Goal: Task Accomplishment & Management: Manage account settings

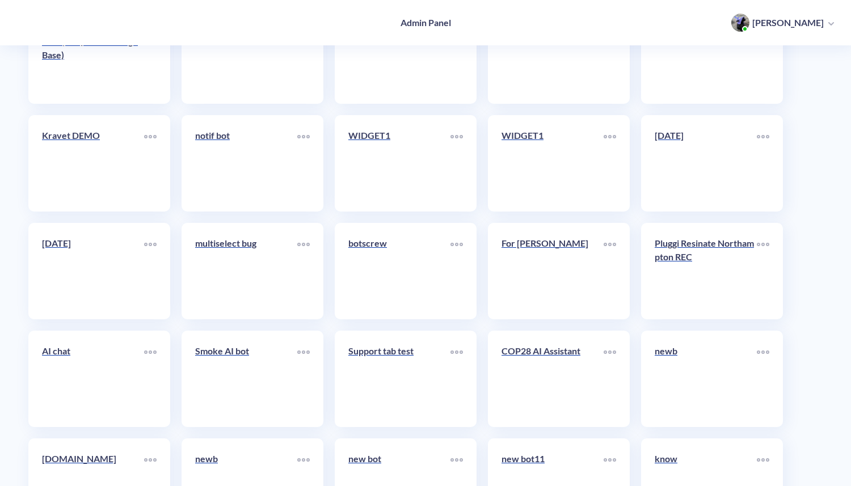
scroll to position [4214, 0]
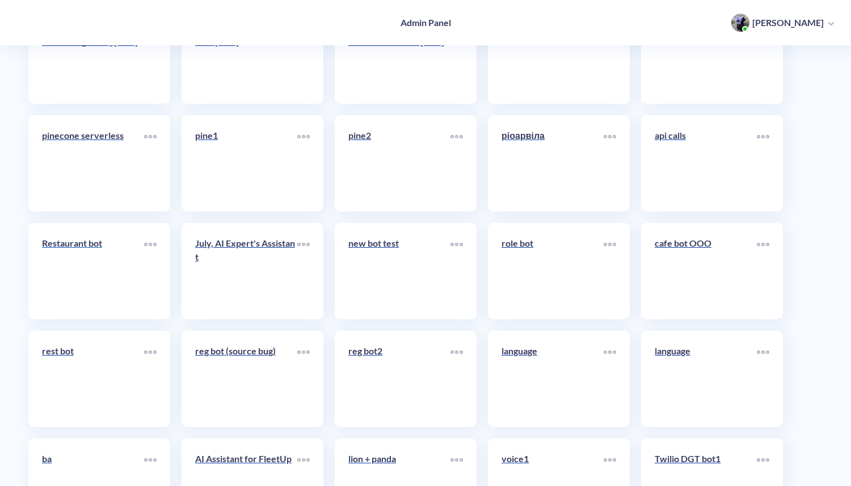
click at [82, 290] on link "Restaurant bot" at bounding box center [93, 271] width 102 height 69
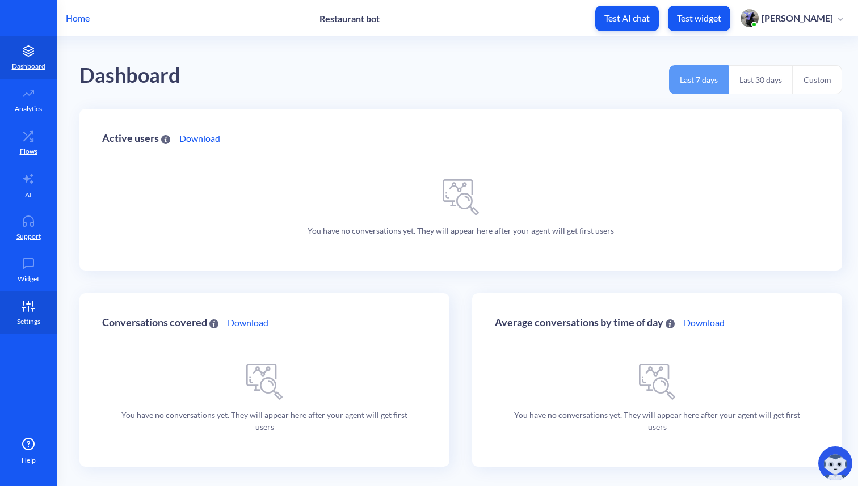
click at [34, 314] on link "Settings" at bounding box center [28, 313] width 57 height 43
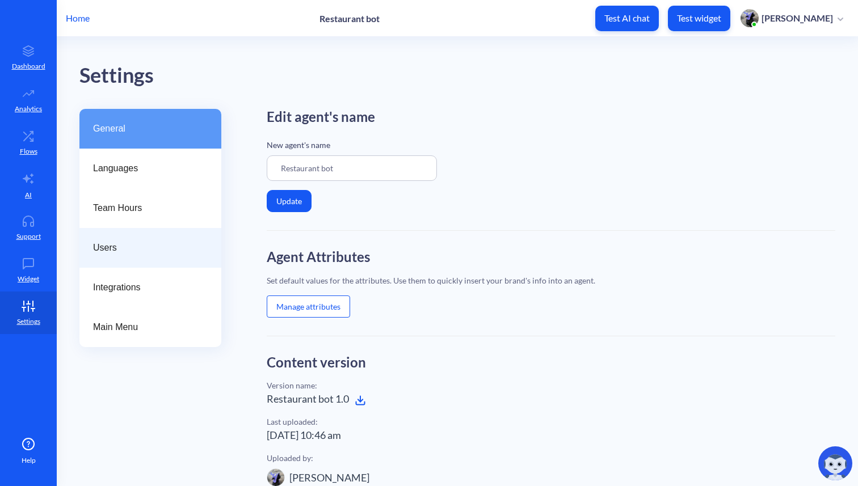
click at [121, 251] on span "Users" at bounding box center [146, 248] width 106 height 14
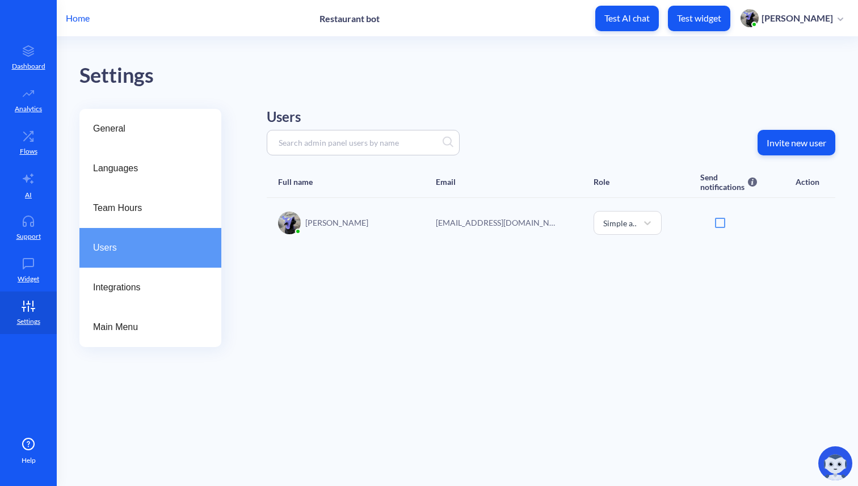
click at [780, 142] on p "Invite new user" at bounding box center [797, 142] width 60 height 11
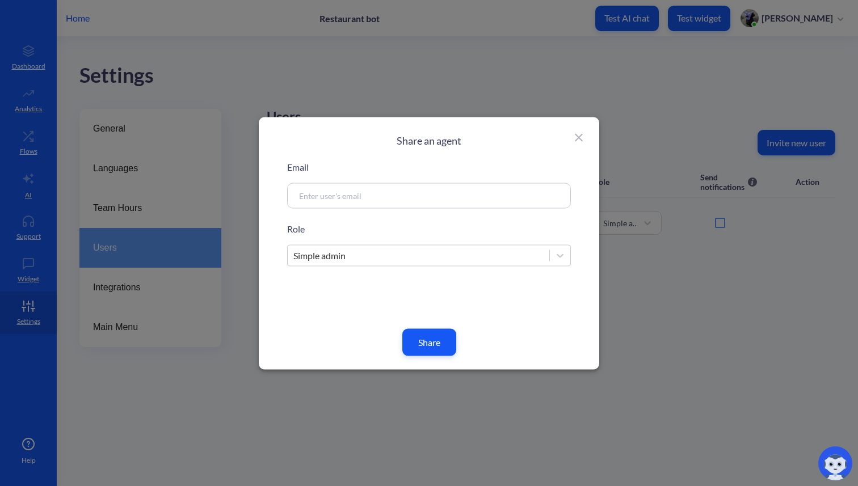
click at [451, 196] on input at bounding box center [415, 195] width 244 height 13
paste input "serhii.hryhorenko@botscrew.com"
type input "serhii.hryhorenko@botscrew.com"
click at [441, 345] on button "Share" at bounding box center [429, 342] width 54 height 27
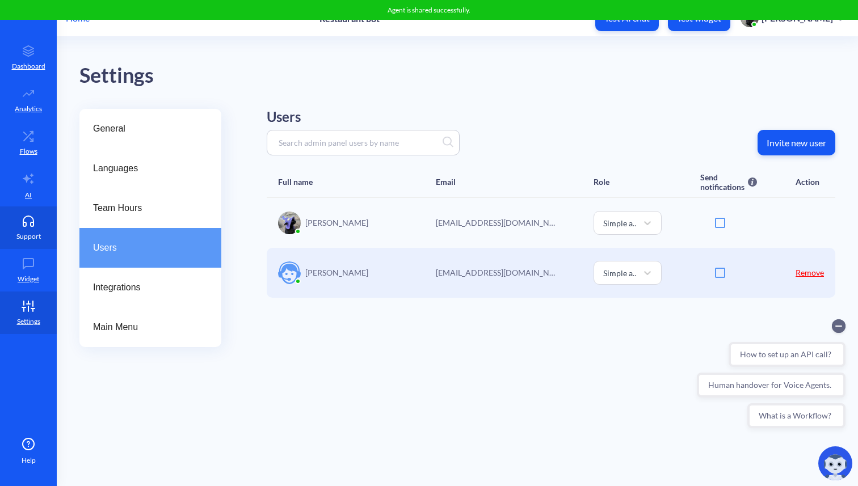
click at [23, 234] on p "Support" at bounding box center [28, 237] width 24 height 10
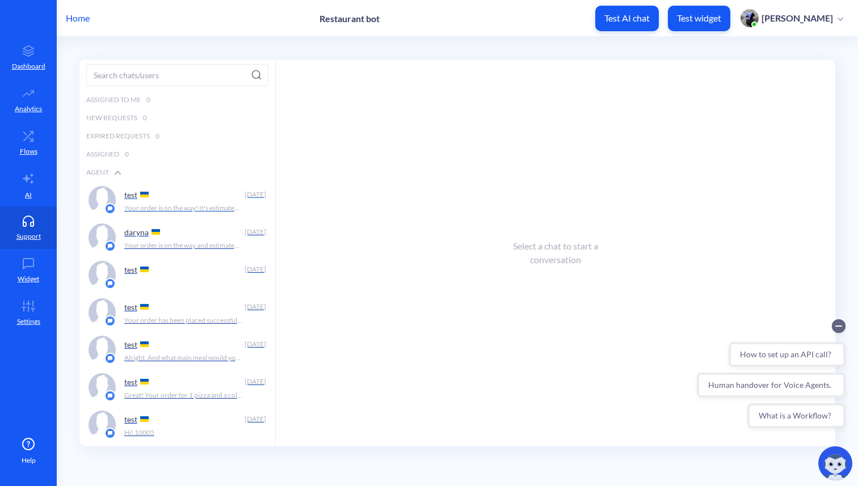
click at [153, 199] on div "test" at bounding box center [182, 194] width 116 height 17
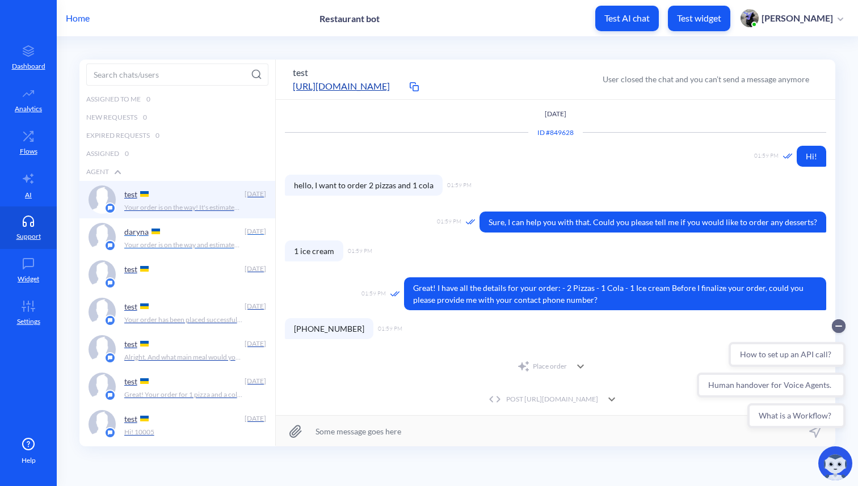
click at [170, 234] on div "daryna" at bounding box center [182, 231] width 116 height 17
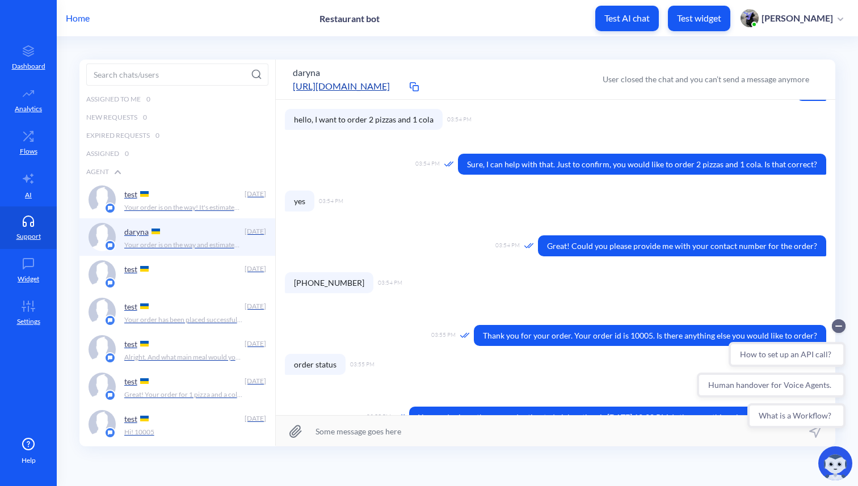
scroll to position [142, 0]
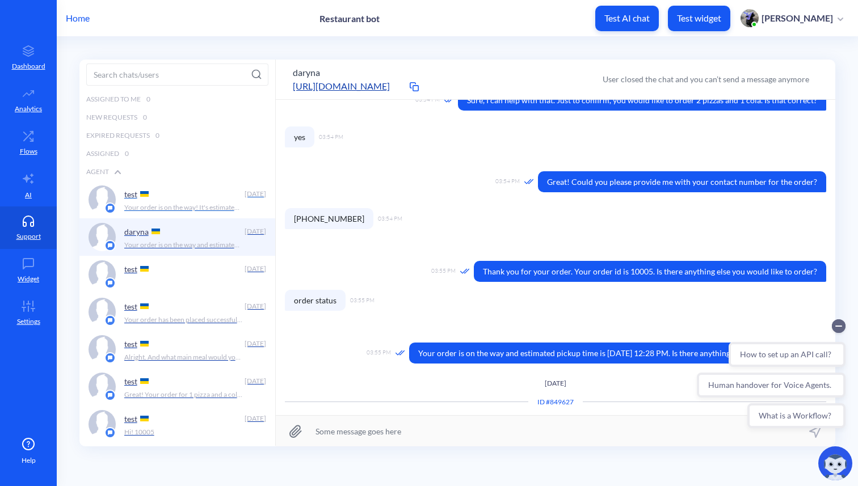
click at [156, 202] on div "test" at bounding box center [182, 194] width 116 height 17
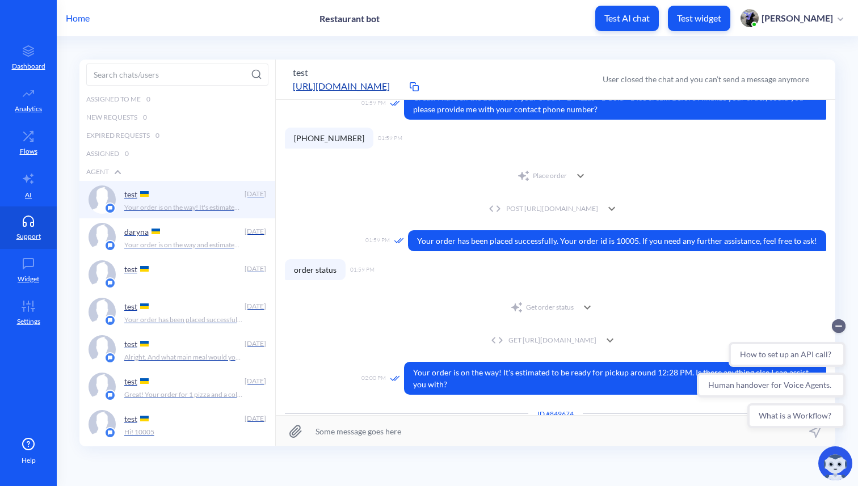
scroll to position [202, 0]
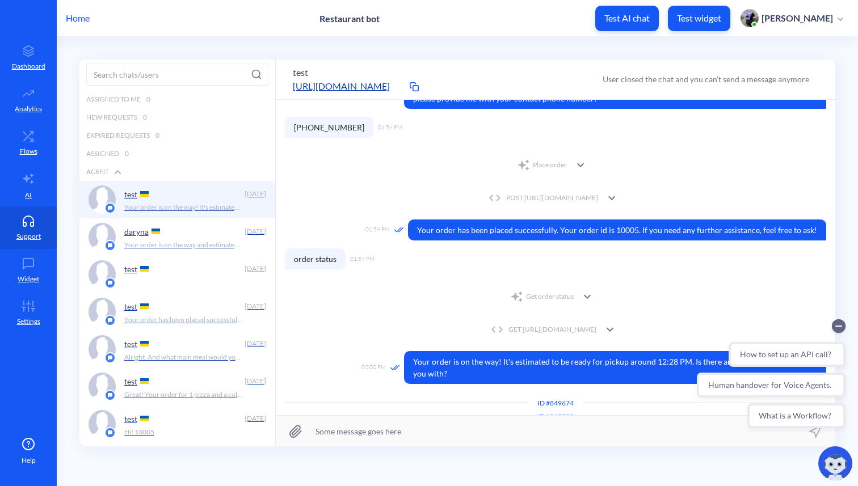
click at [535, 198] on div "POST https://895my.wiremockapi.cloud/json" at bounding box center [542, 198] width 112 height 10
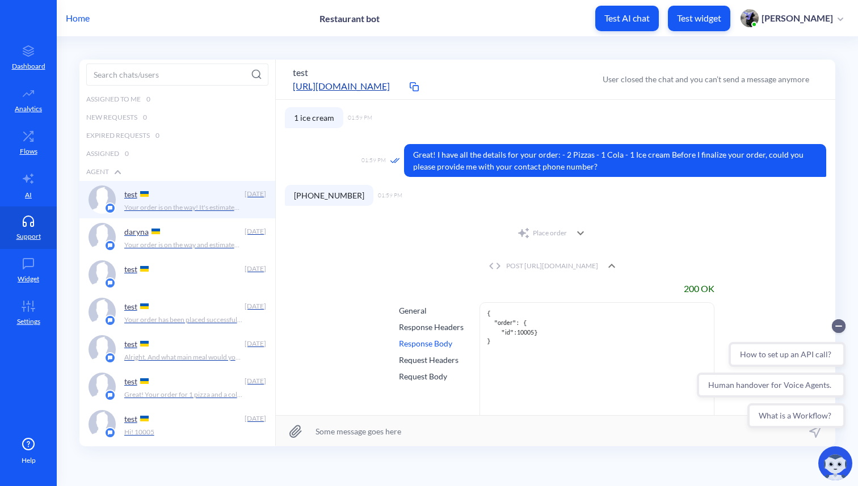
scroll to position [167, 0]
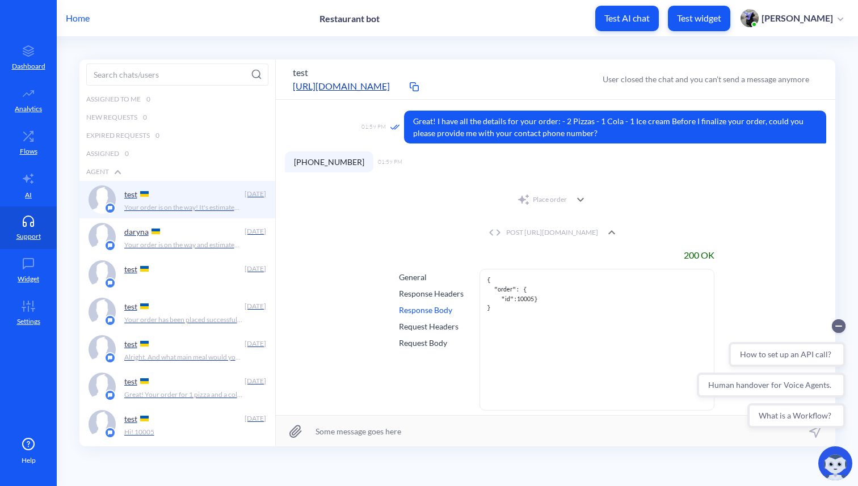
click at [413, 278] on div "General" at bounding box center [431, 277] width 65 height 12
click at [414, 293] on div "Response Headers" at bounding box center [431, 294] width 65 height 12
click at [416, 309] on div "Response Body" at bounding box center [431, 310] width 65 height 12
click at [416, 325] on div "Request Headers" at bounding box center [431, 327] width 65 height 12
click at [416, 351] on div "General Response Headers Response Body Request Headers Request Body" at bounding box center [431, 340] width 69 height 142
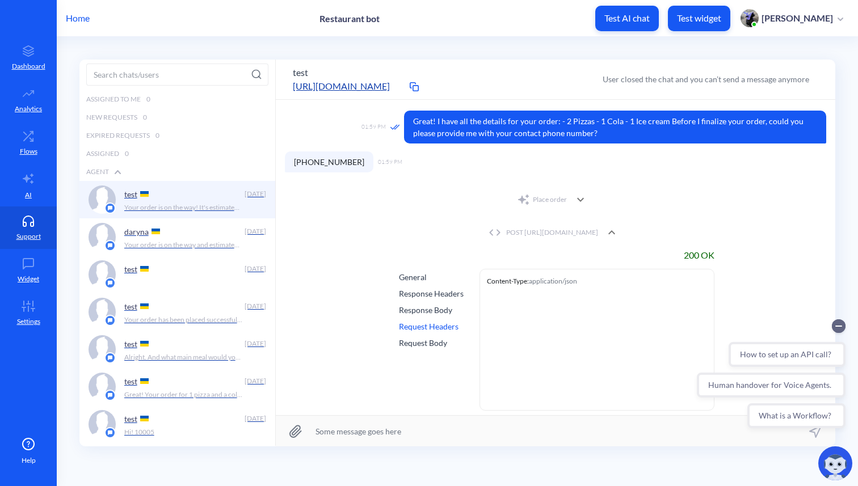
click at [418, 347] on div "Request Body" at bounding box center [431, 343] width 65 height 12
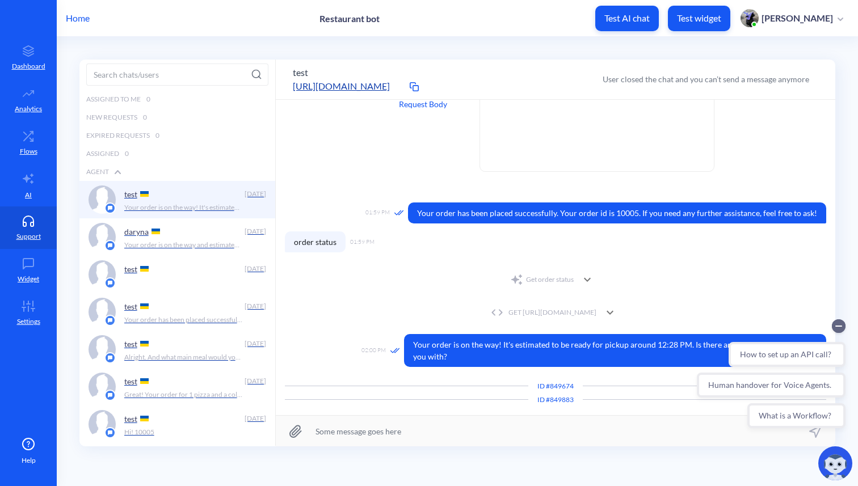
scroll to position [454, 0]
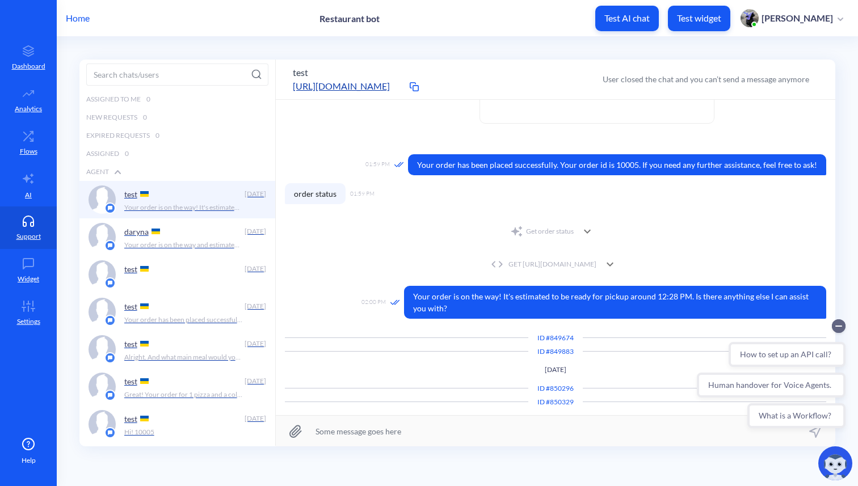
click at [488, 265] on div "GET https://895my.wiremockapi.cloud/json/1?order_id=10005" at bounding box center [542, 264] width 108 height 10
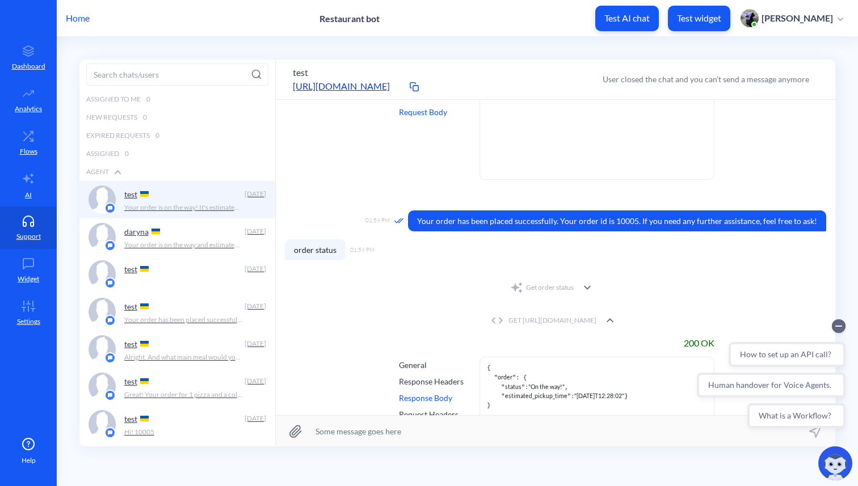
scroll to position [396, 0]
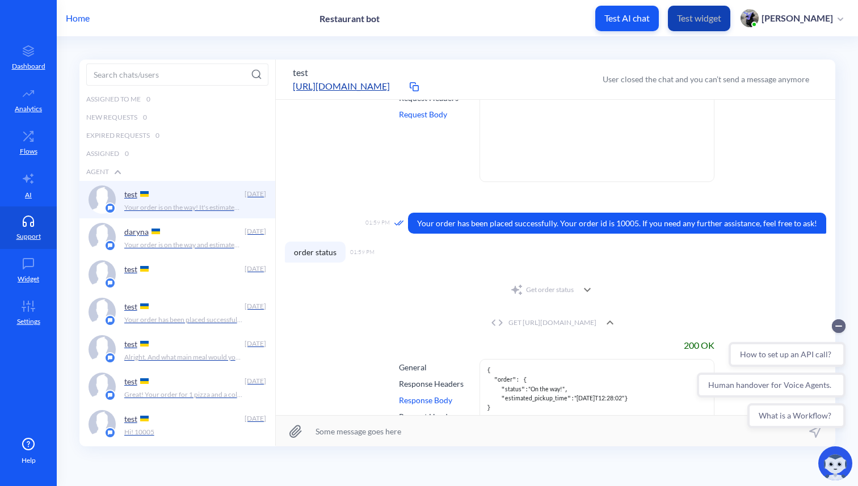
click at [721, 18] on p "Test widget" at bounding box center [699, 17] width 44 height 11
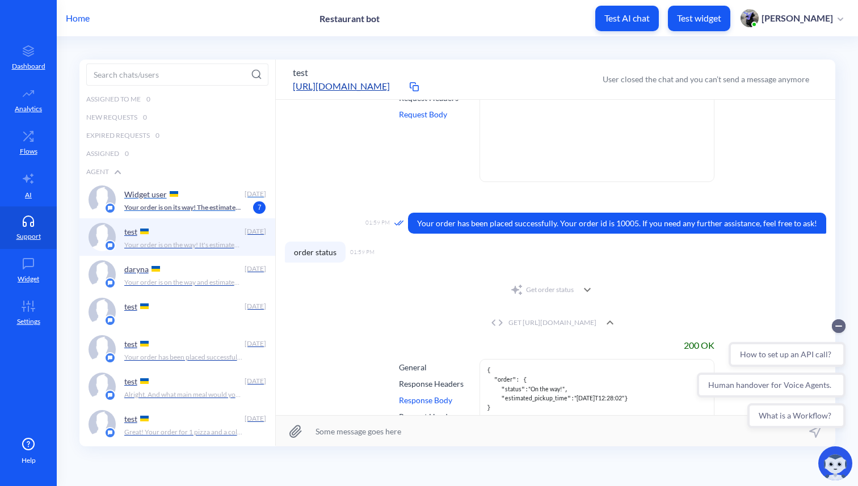
click at [189, 200] on div "Widget user" at bounding box center [182, 194] width 116 height 17
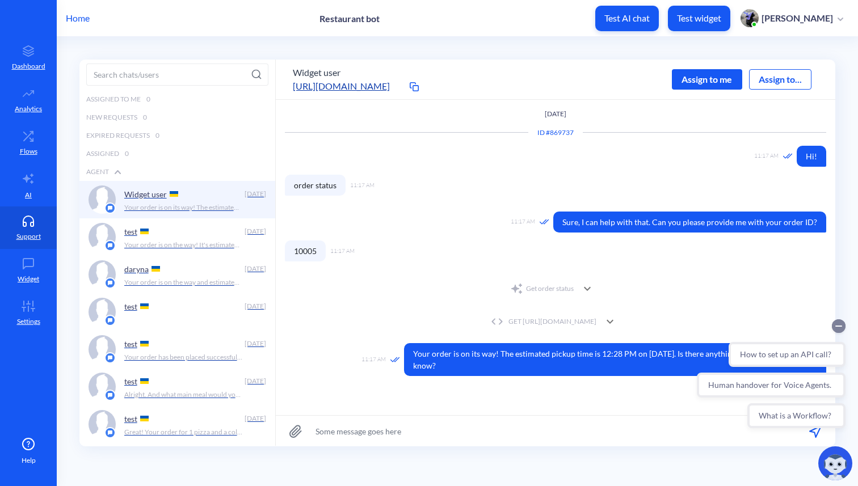
drag, startPoint x: 838, startPoint y: 326, endPoint x: 1532, endPoint y: 640, distance: 760.6
click at [838, 326] on icon "Collapse conversation starters" at bounding box center [839, 326] width 6 height 0
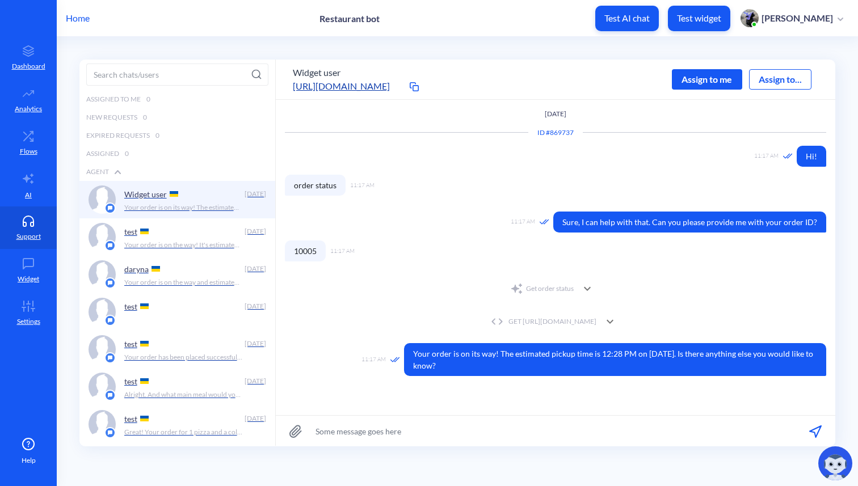
click at [533, 291] on div "Get order status" at bounding box center [542, 289] width 64 height 14
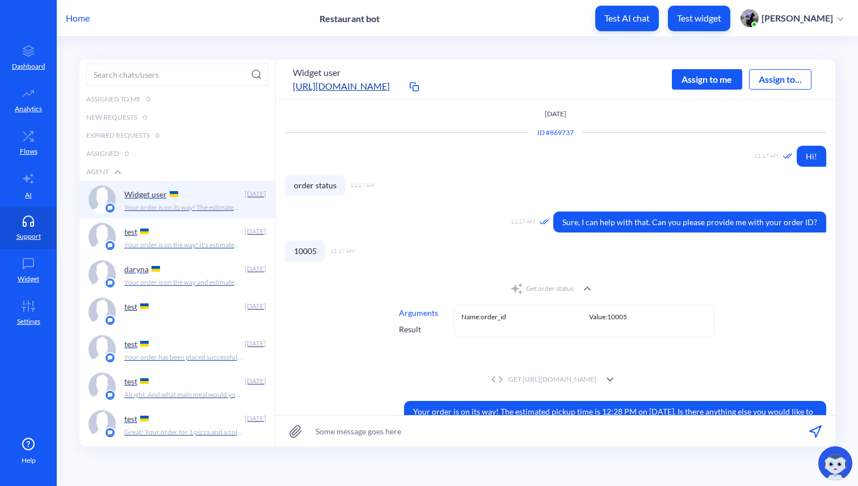
click at [408, 328] on div "Result" at bounding box center [418, 330] width 39 height 12
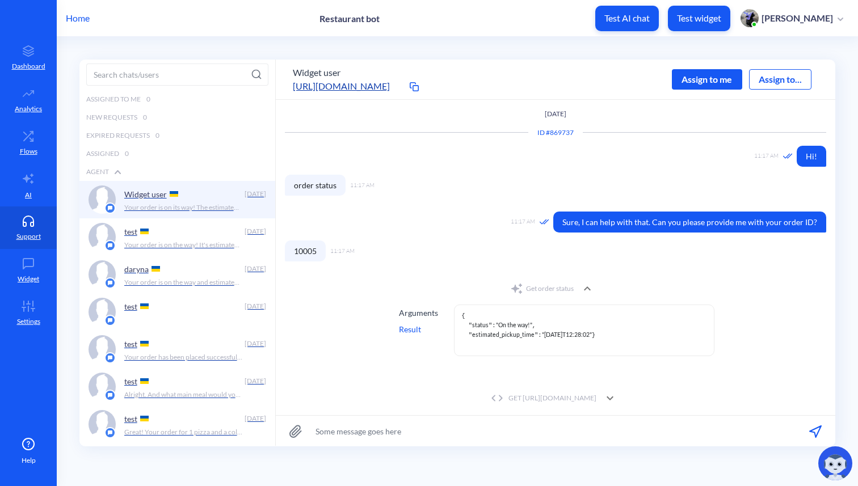
click at [410, 312] on div "Arguments" at bounding box center [418, 313] width 39 height 12
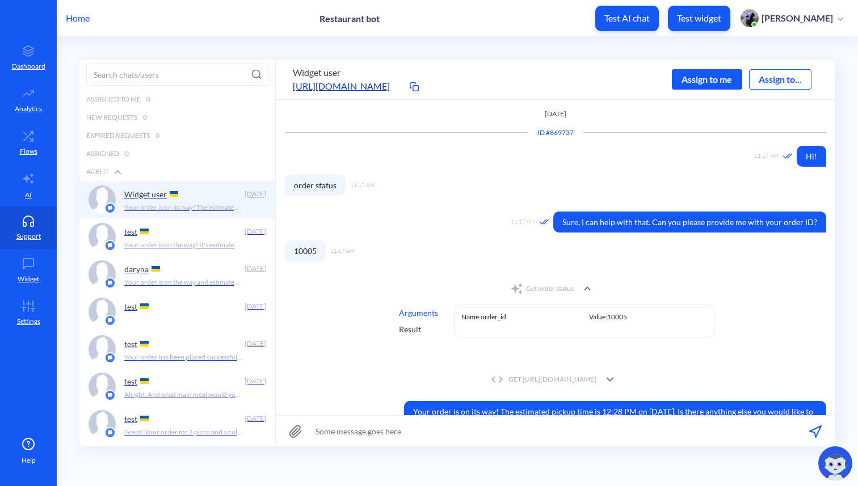
click at [586, 287] on icon at bounding box center [588, 289] width 14 height 14
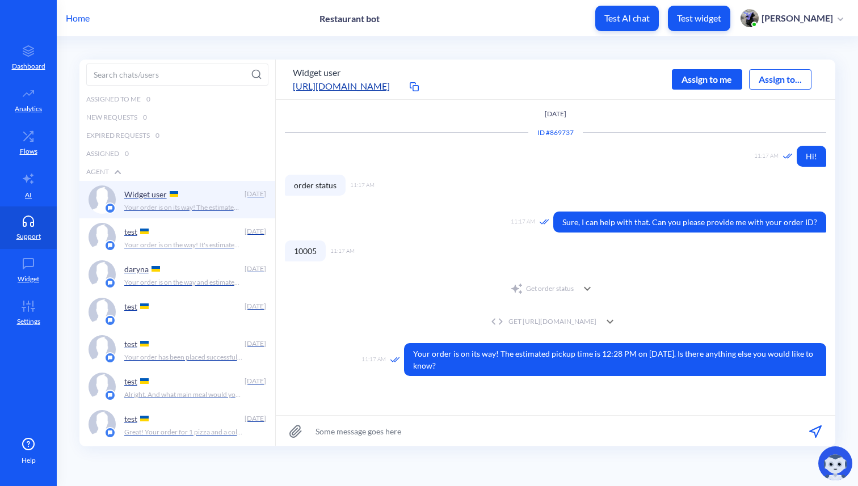
click at [591, 322] on div "GET https://895my.wiremockapi.cloud/json/1?order_id=10005" at bounding box center [542, 322] width 108 height 10
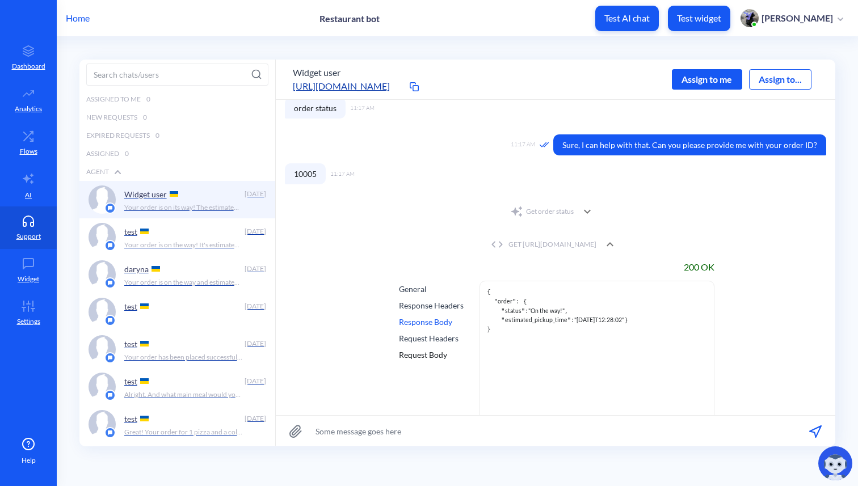
scroll to position [112, 0]
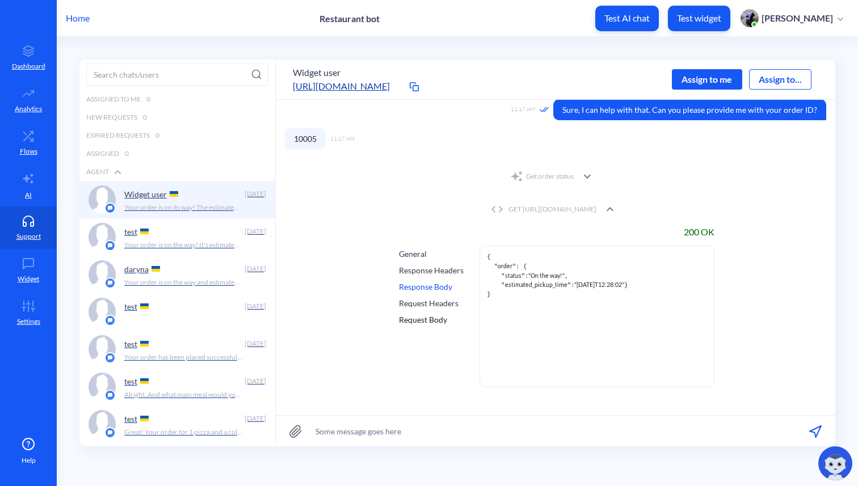
click at [414, 256] on div "General" at bounding box center [431, 254] width 65 height 12
click at [416, 267] on div "Response Headers" at bounding box center [431, 271] width 65 height 12
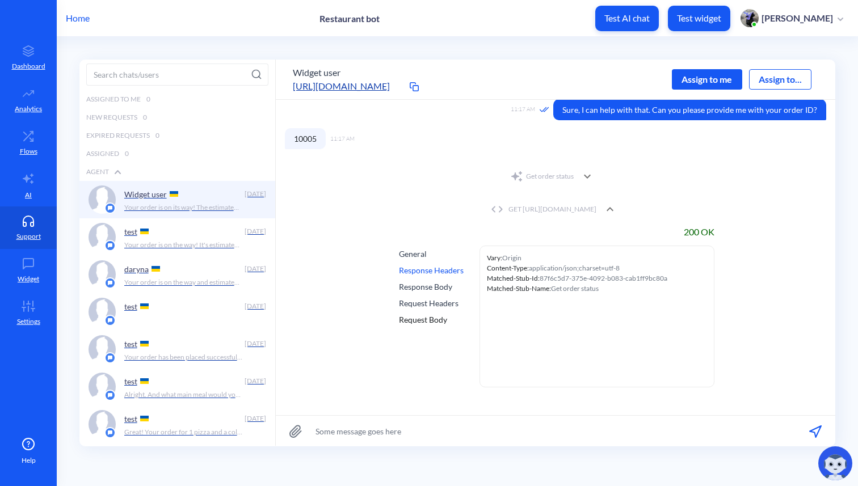
click at [417, 285] on div "Response Body" at bounding box center [431, 287] width 65 height 12
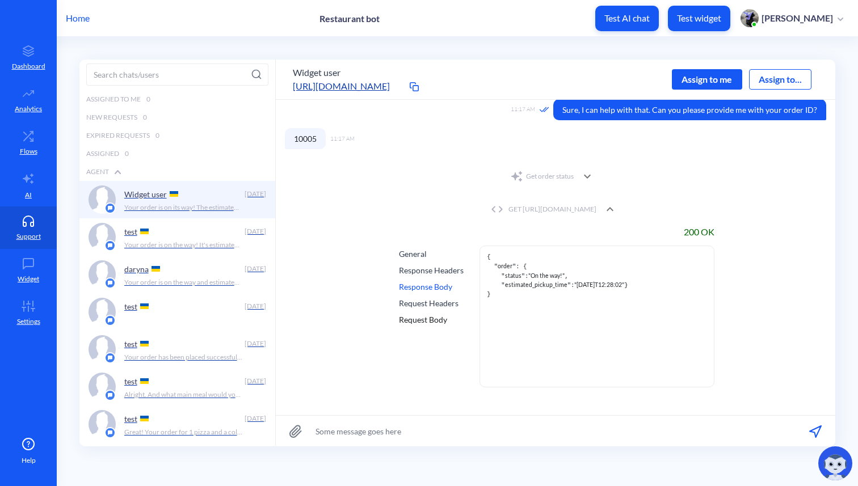
click at [418, 304] on div "Request Headers" at bounding box center [431, 303] width 65 height 12
click at [419, 320] on div "Request Body" at bounding box center [431, 320] width 65 height 12
click at [415, 254] on div "General" at bounding box center [431, 254] width 65 height 12
click at [617, 211] on icon at bounding box center [610, 210] width 14 height 14
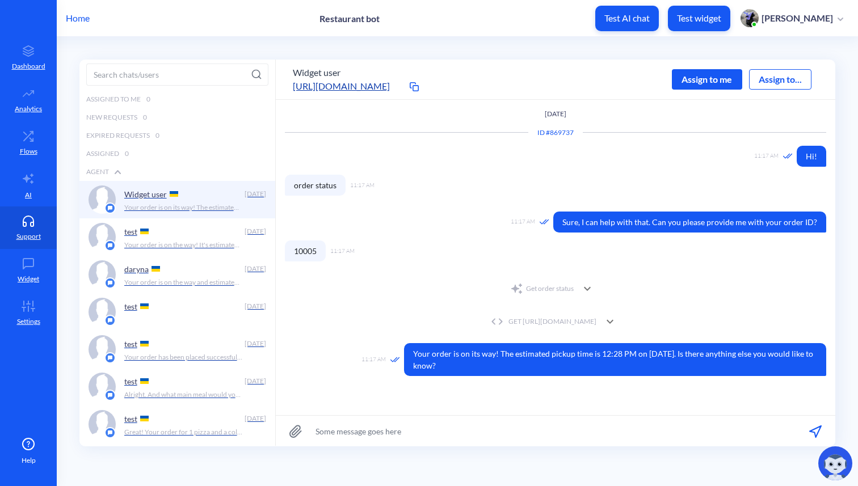
scroll to position [0, 0]
click at [552, 286] on div "Get order status" at bounding box center [542, 289] width 64 height 14
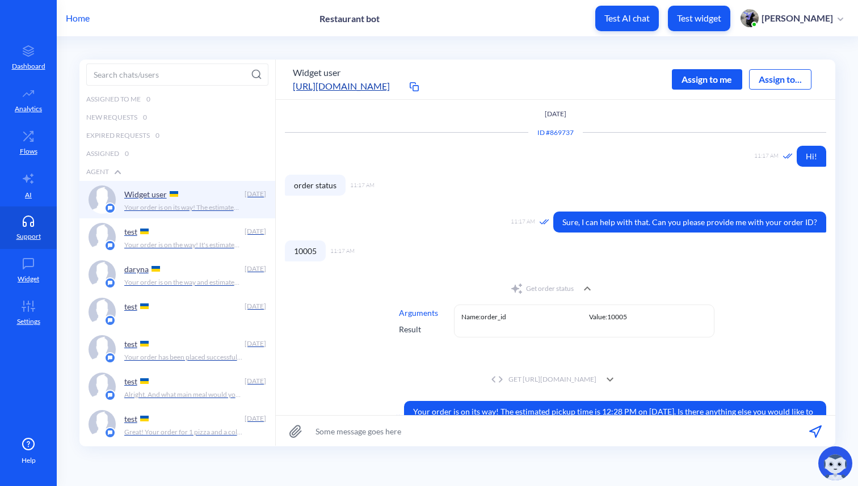
click at [552, 286] on div "Get order status" at bounding box center [542, 289] width 64 height 14
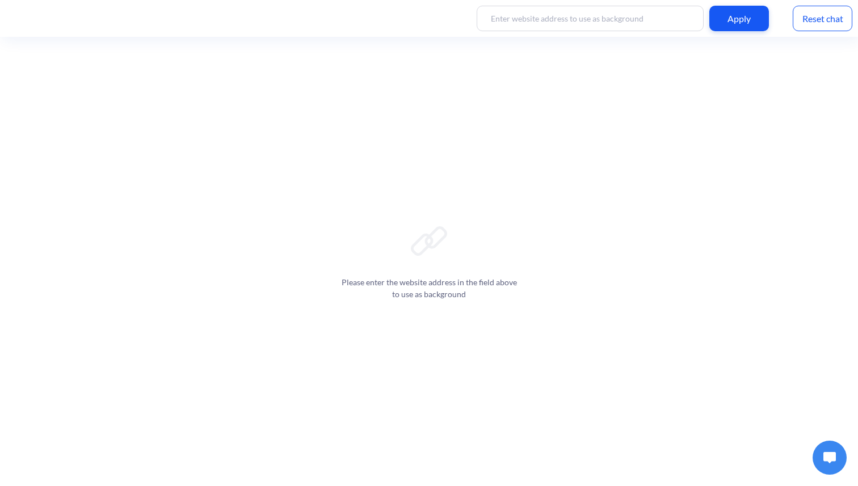
click at [820, 23] on div "Reset chat" at bounding box center [823, 19] width 60 height 26
click at [836, 457] on img at bounding box center [830, 457] width 12 height 11
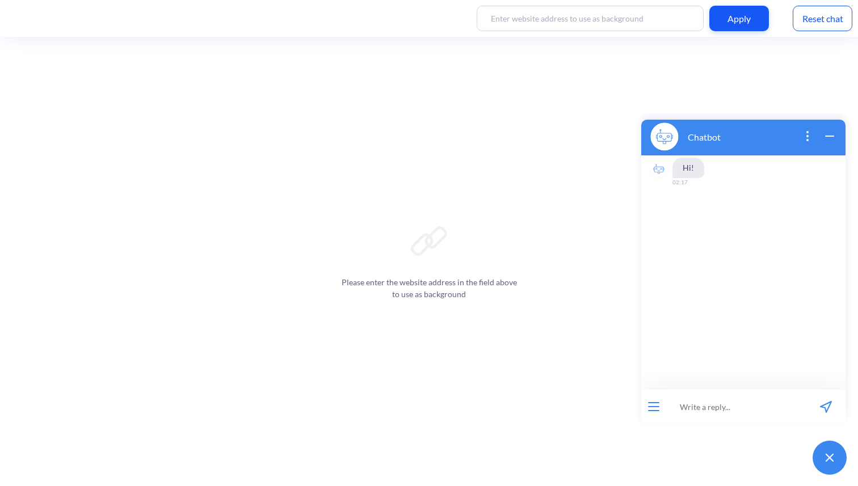
click at [722, 405] on input at bounding box center [736, 407] width 140 height 34
type input "order status"
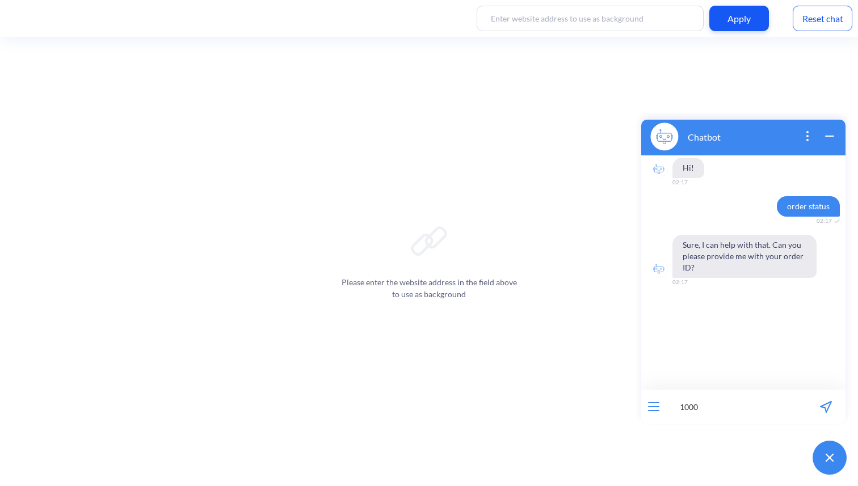
type input "10005"
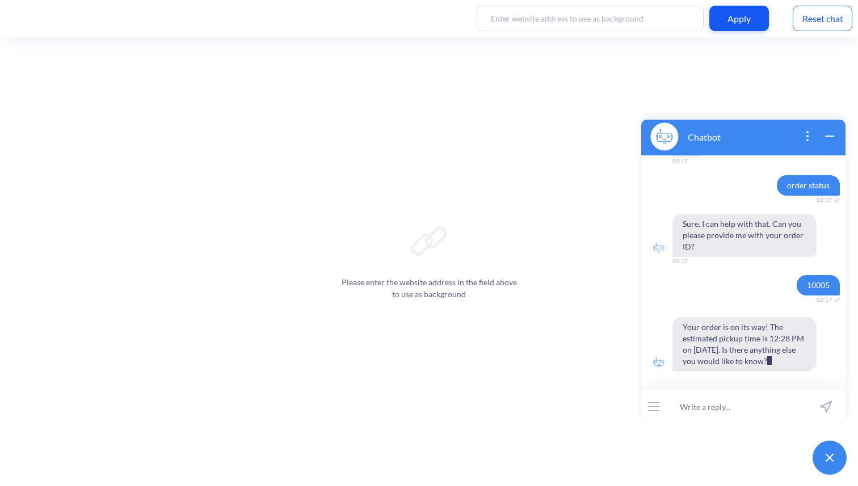
scroll to position [32, 0]
